Goal: Task Accomplishment & Management: Complete application form

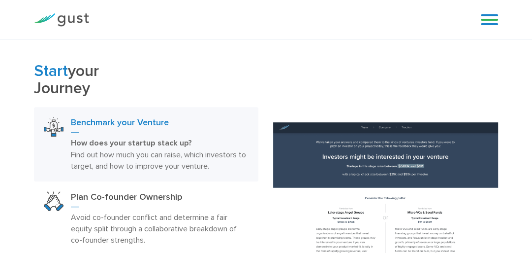
click at [63, 175] on div "Start your Journey Benchmark your Venture How does your startup stack up? Find …" at bounding box center [146, 209] width 225 height 292
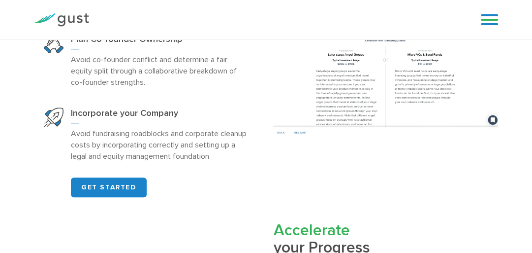
click at [27, 171] on div "Start your Journey Benchmark your Venture How does your startup stack up? Find …" at bounding box center [146, 51] width 239 height 292
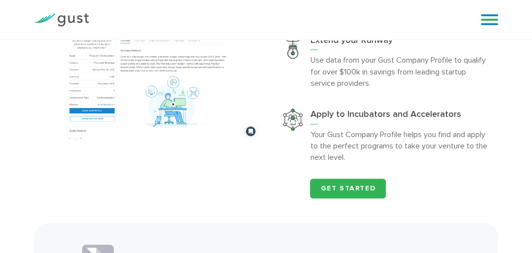
scroll to position [1064, 0]
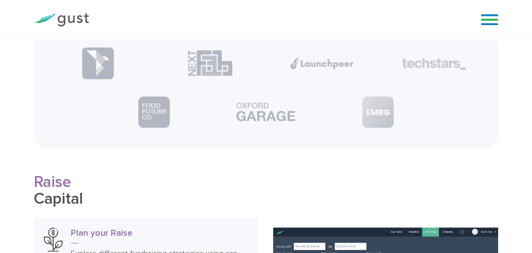
click at [487, 34] on div "Blog FAQ Pricing Get Started Login Login" at bounding box center [485, 20] width 39 height 30
click at [486, 18] on link at bounding box center [489, 19] width 17 height 15
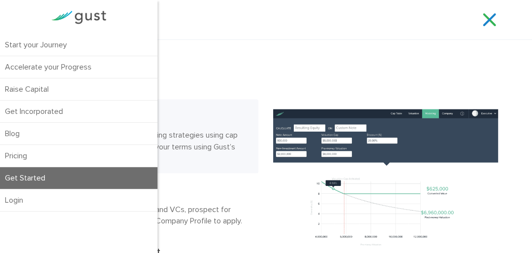
scroll to position [1261, 0]
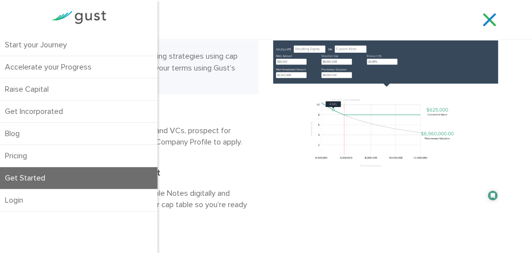
click at [30, 189] on link "Get Started" at bounding box center [79, 178] width 158 height 22
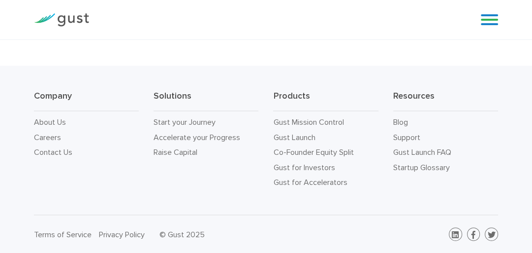
scroll to position [1339, 0]
click at [216, 127] on link "Start your Journey" at bounding box center [185, 121] width 62 height 9
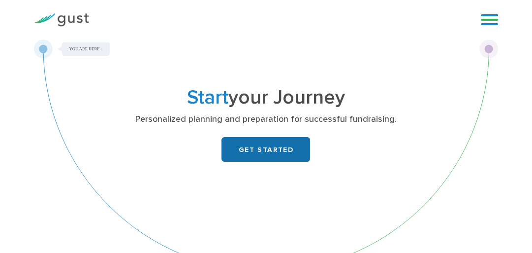
click at [248, 162] on link "GET STARTED" at bounding box center [266, 149] width 89 height 25
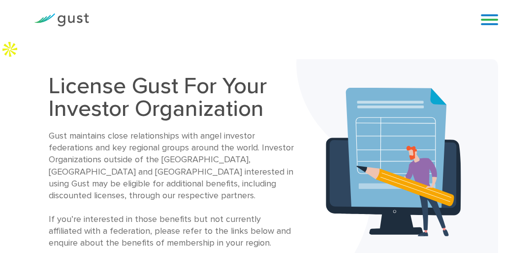
click at [485, 27] on link at bounding box center [489, 19] width 17 height 15
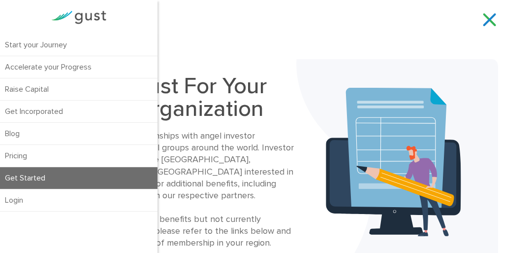
click at [45, 189] on link "Get Started" at bounding box center [79, 178] width 158 height 22
